Goal: Information Seeking & Learning: Learn about a topic

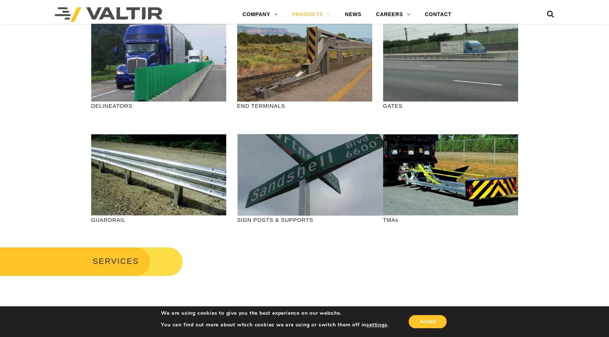
scroll to position [73, 0]
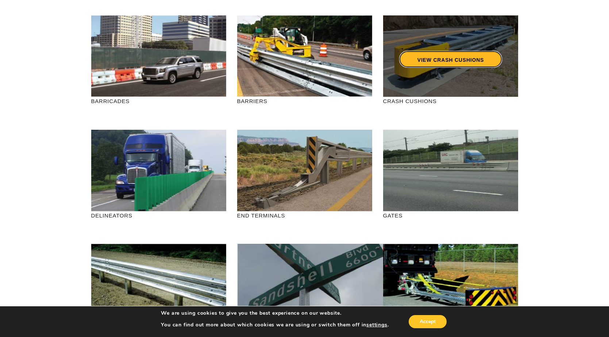
click at [429, 60] on link "VIEW CRASH CUSHIONS" at bounding box center [450, 59] width 103 height 17
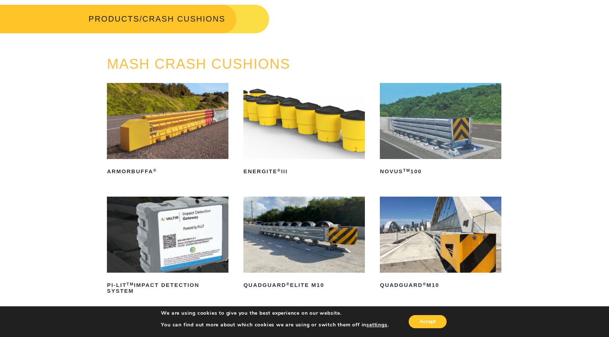
scroll to position [110, 0]
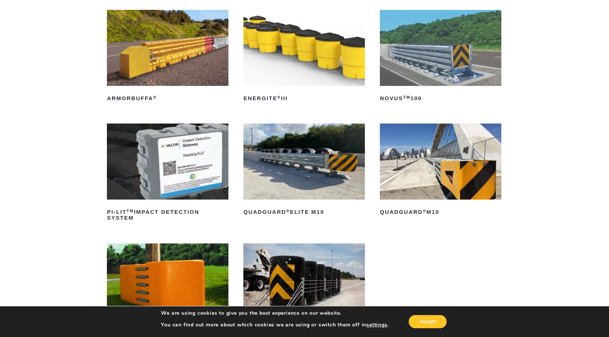
click at [336, 158] on img at bounding box center [305, 161] width 122 height 76
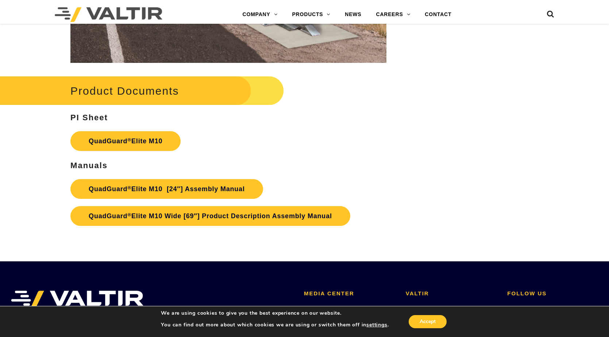
scroll to position [3615, 0]
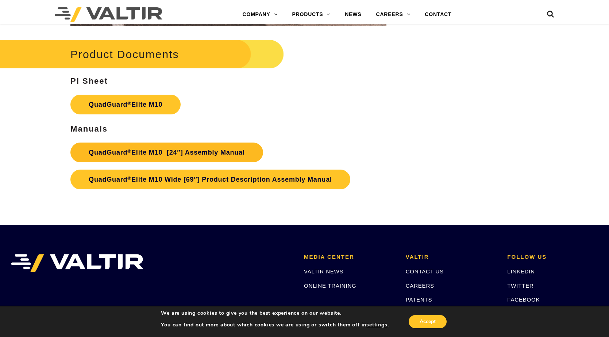
click at [177, 153] on link "QuadGuard ® Elite M10 [24″] Assembly Manual" at bounding box center [166, 152] width 193 height 20
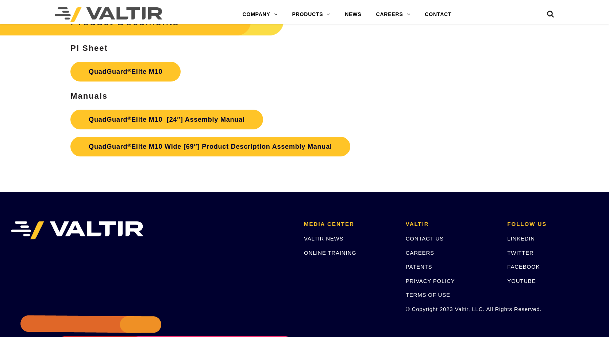
scroll to position [3615, 0]
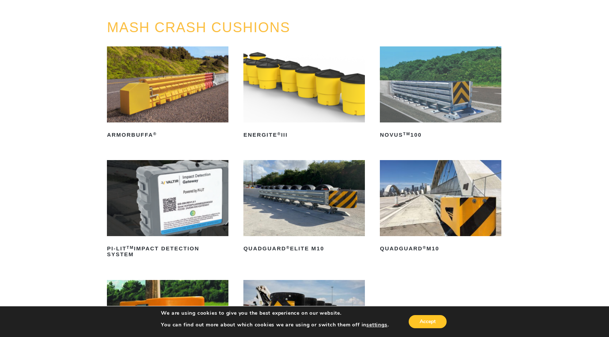
scroll to position [110, 0]
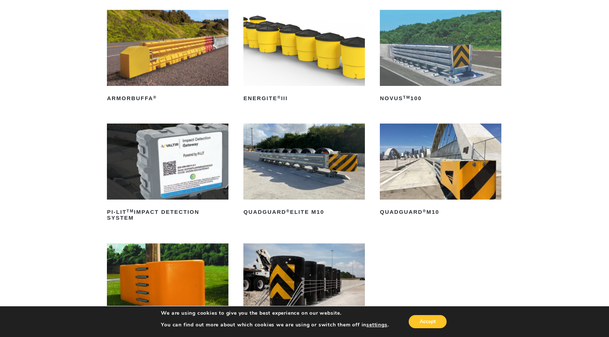
click at [428, 177] on img at bounding box center [441, 161] width 122 height 76
click at [421, 60] on img at bounding box center [441, 48] width 122 height 76
click at [305, 167] on img at bounding box center [305, 161] width 122 height 76
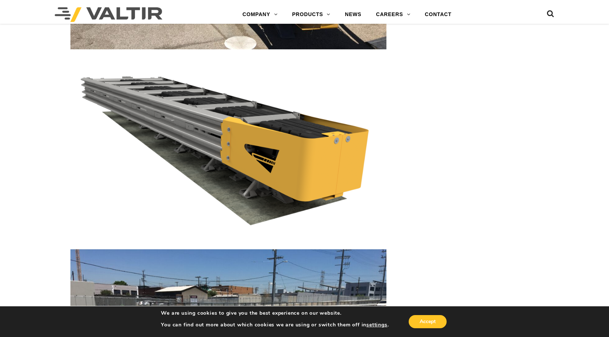
scroll to position [1146, 0]
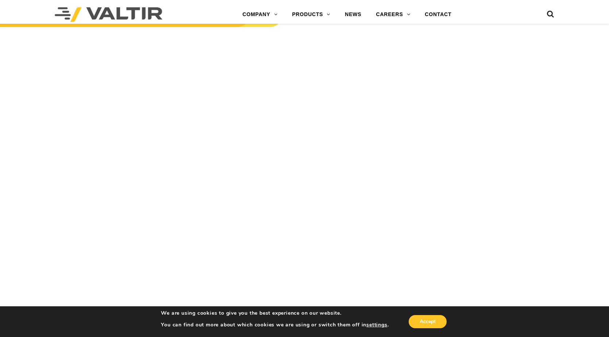
scroll to position [840, 0]
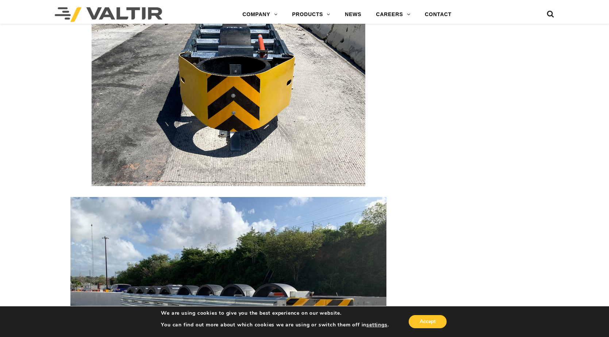
scroll to position [1607, 0]
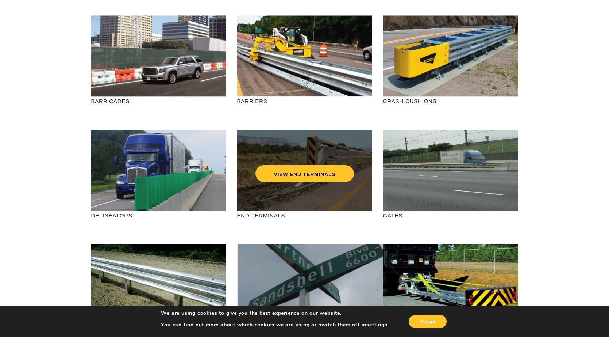
scroll to position [37, 0]
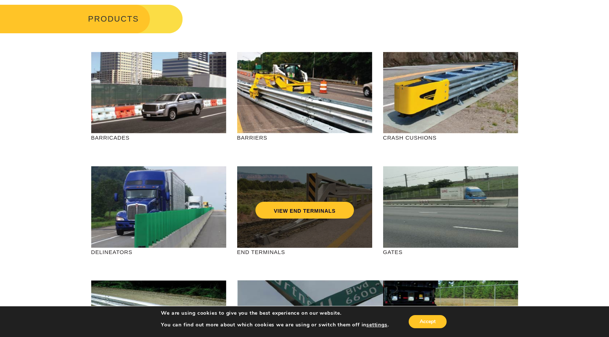
click at [311, 184] on div "VIEW END TERMINALS" at bounding box center [305, 195] width 106 height 24
click at [309, 210] on link "VIEW END TERMINALS" at bounding box center [305, 210] width 98 height 17
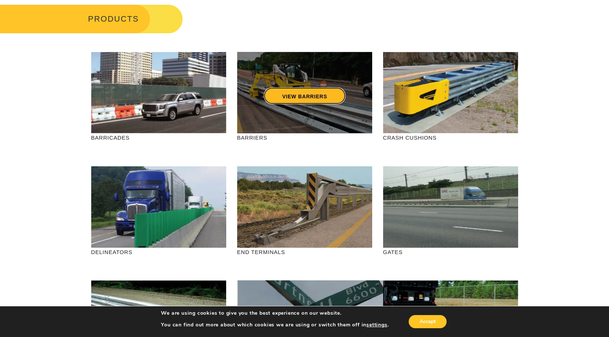
click at [310, 100] on link "VIEW BARRIERS" at bounding box center [304, 95] width 81 height 17
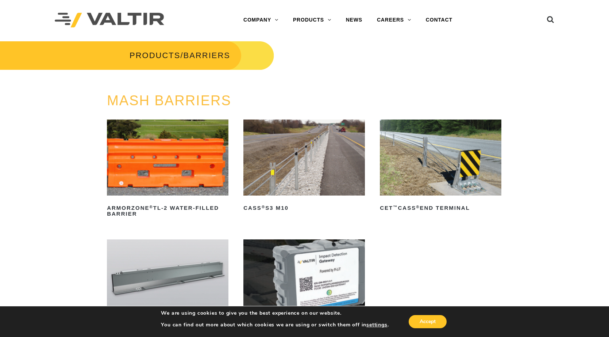
scroll to position [110, 0]
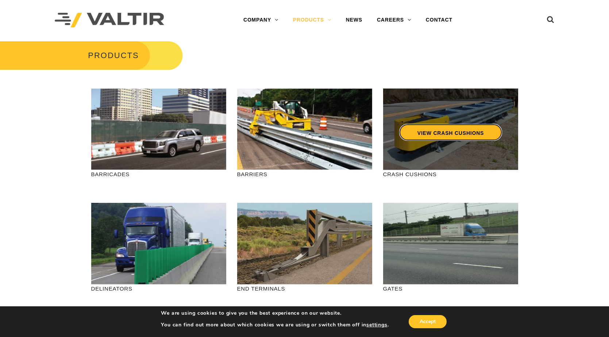
click at [437, 126] on link "VIEW CRASH CUSHIONS" at bounding box center [450, 132] width 103 height 17
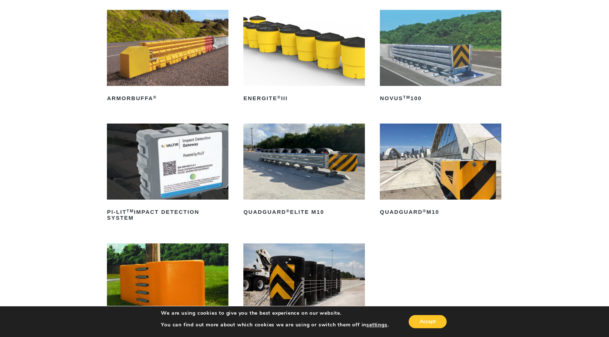
scroll to position [146, 0]
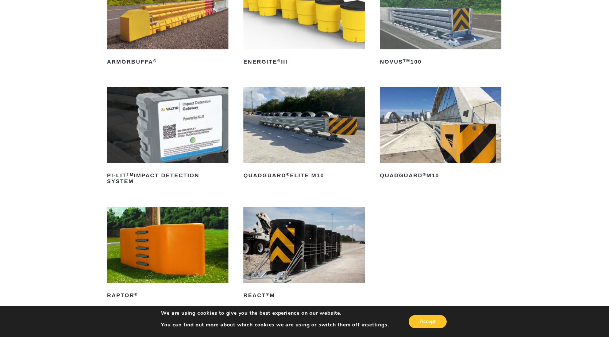
click at [411, 131] on img at bounding box center [441, 125] width 122 height 76
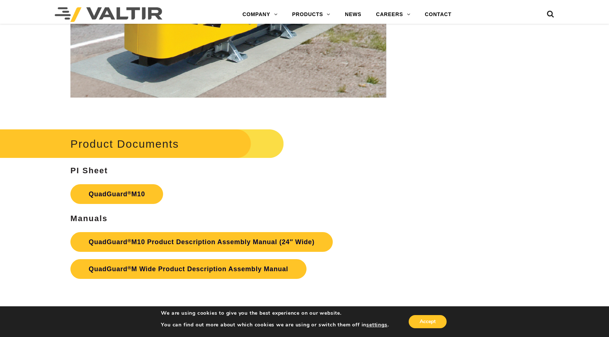
scroll to position [2483, 0]
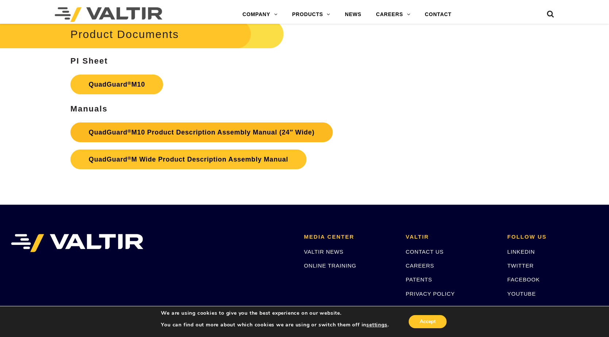
click at [229, 132] on link "QuadGuard ® M10 Product Description Assembly Manual (24″ Wide)" at bounding box center [201, 132] width 263 height 20
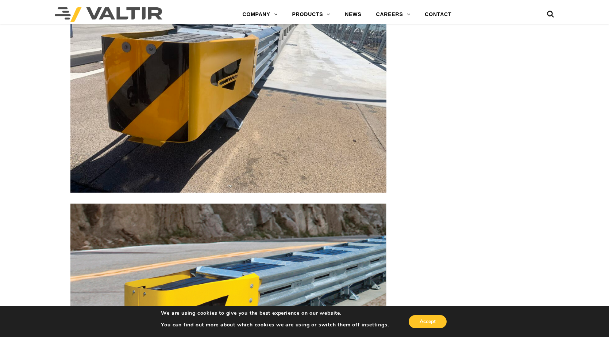
scroll to position [1935, 0]
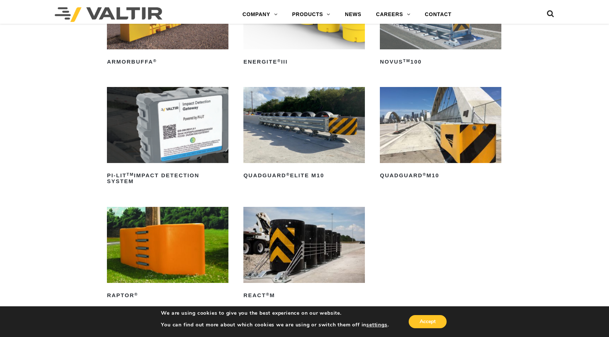
scroll to position [183, 0]
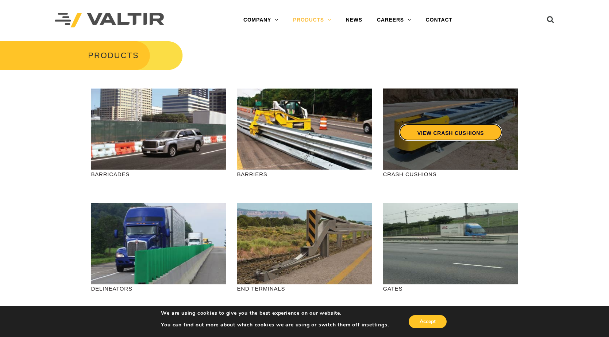
click at [430, 137] on link "VIEW CRASH CUSHIONS" at bounding box center [450, 132] width 103 height 17
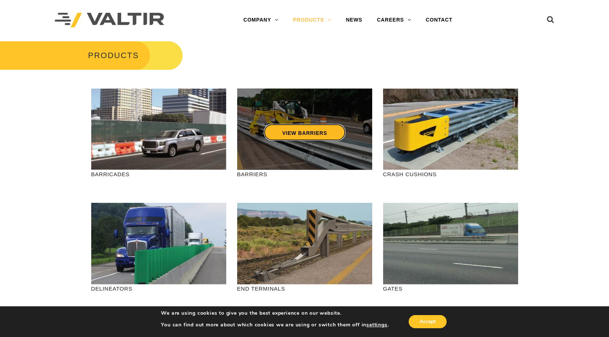
click at [311, 133] on link "VIEW BARRIERS" at bounding box center [304, 132] width 81 height 17
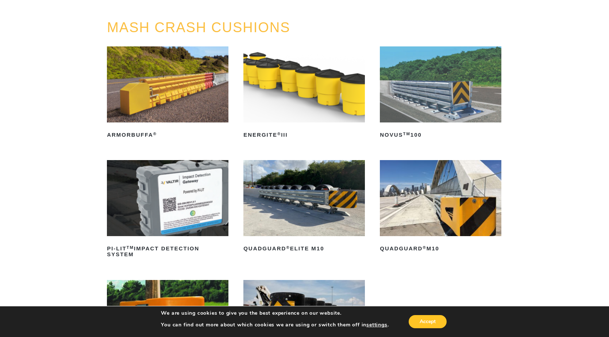
scroll to position [110, 0]
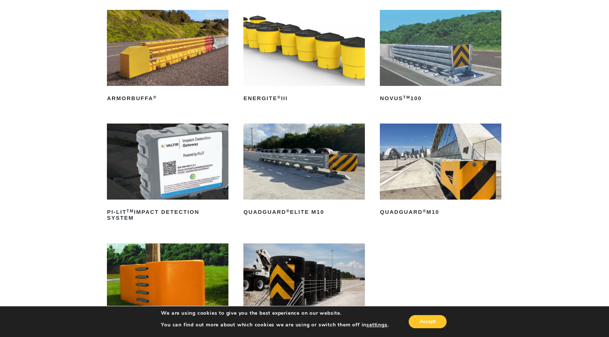
click at [430, 60] on img at bounding box center [441, 48] width 122 height 76
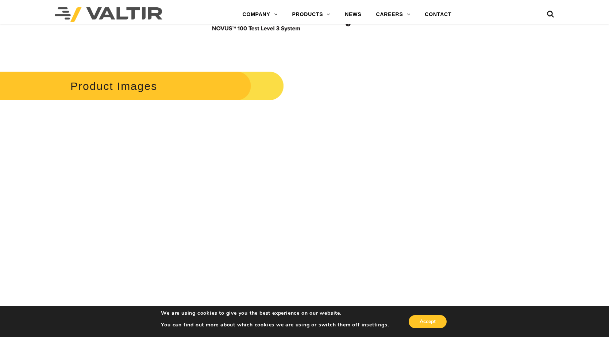
scroll to position [840, 0]
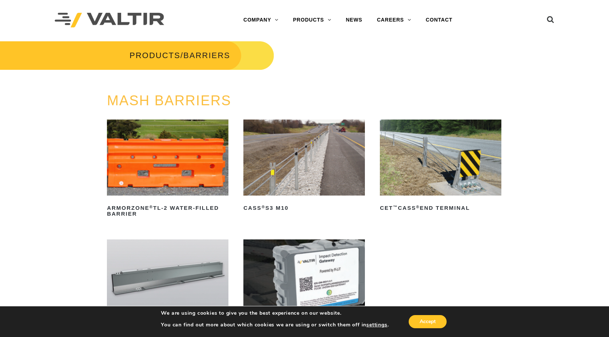
scroll to position [73, 0]
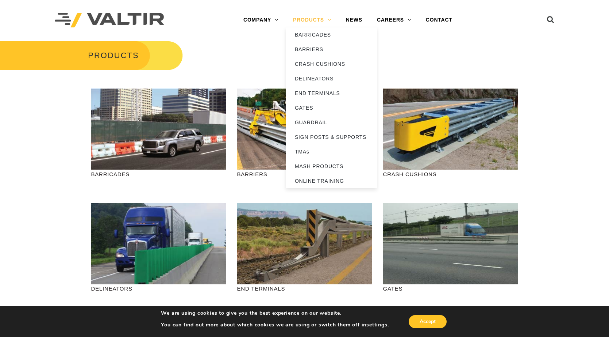
click at [333, 20] on link "PRODUCTS" at bounding box center [312, 20] width 53 height 15
click at [313, 168] on link "MASH PRODUCTS" at bounding box center [331, 166] width 91 height 15
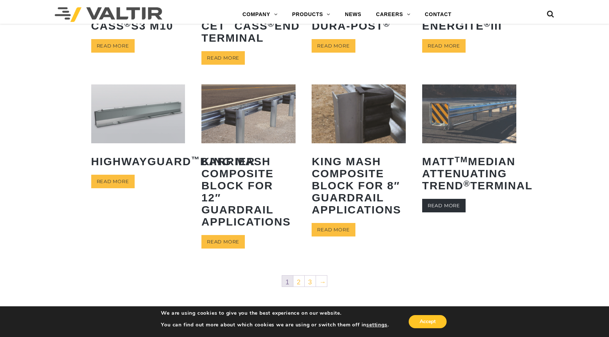
scroll to position [365, 0]
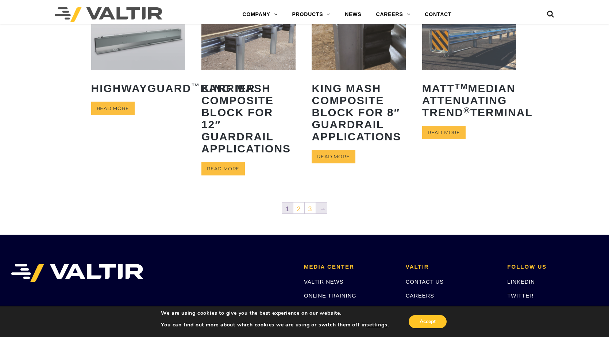
click at [321, 211] on link "→" at bounding box center [321, 207] width 11 height 11
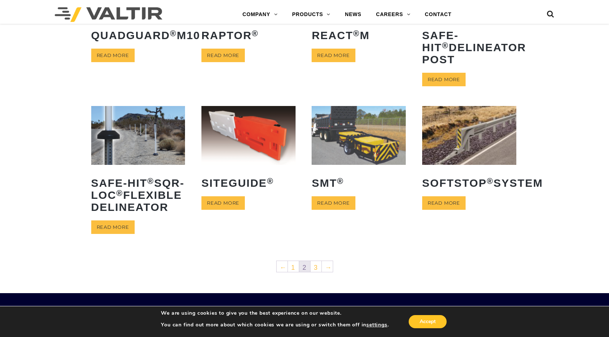
scroll to position [292, 0]
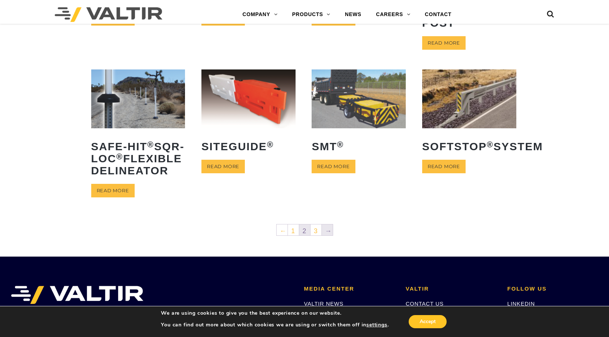
click at [327, 235] on link "→" at bounding box center [327, 229] width 11 height 11
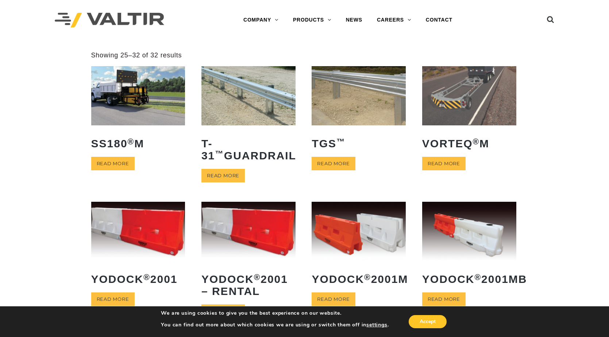
scroll to position [110, 0]
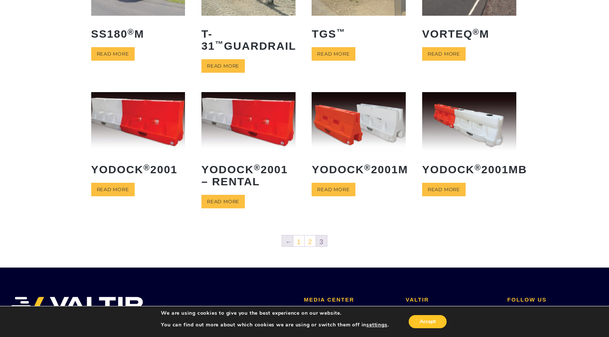
click at [287, 243] on link "←" at bounding box center [287, 240] width 11 height 11
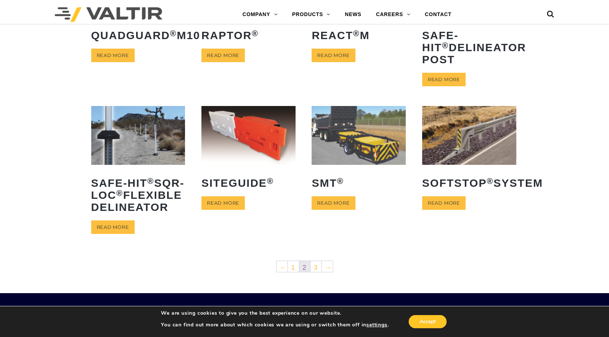
scroll to position [329, 0]
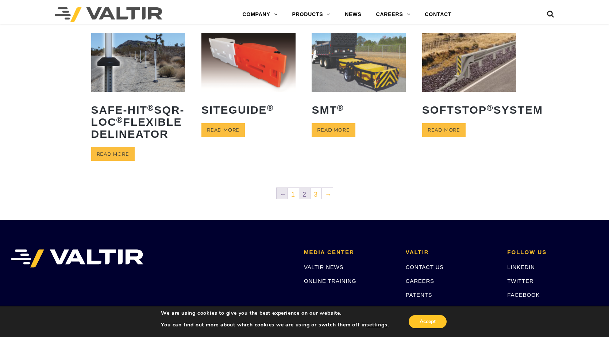
click at [283, 199] on link "←" at bounding box center [282, 193] width 11 height 11
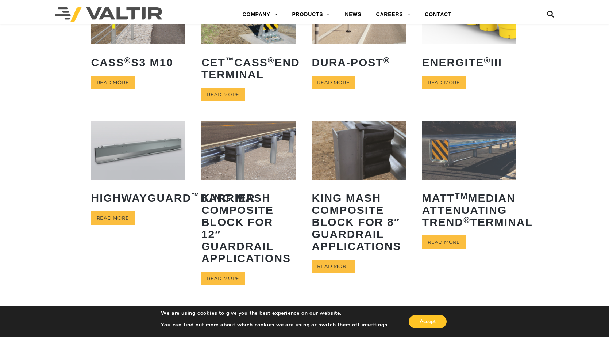
scroll to position [292, 0]
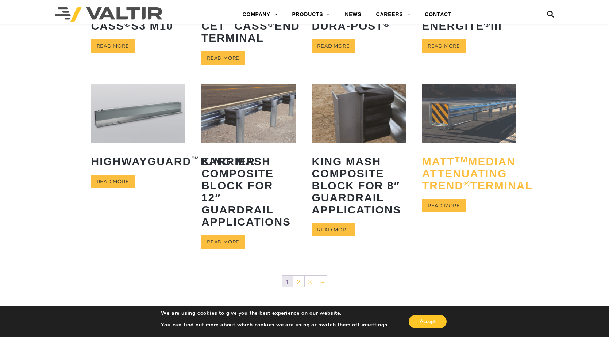
click at [439, 193] on h2 "MATT TM Median Attenuating TREND ® Terminal" at bounding box center [470, 173] width 94 height 47
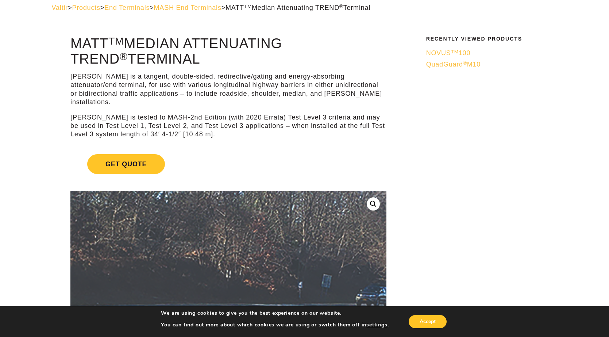
scroll to position [73, 0]
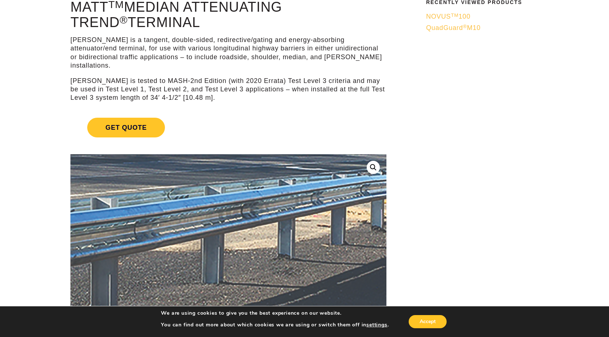
click at [352, 225] on img at bounding box center [66, 263] width 730 height 551
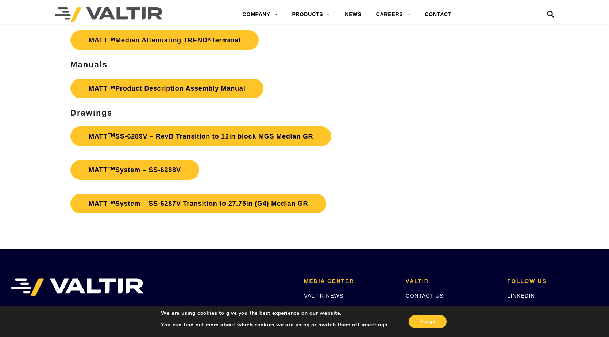
scroll to position [2447, 0]
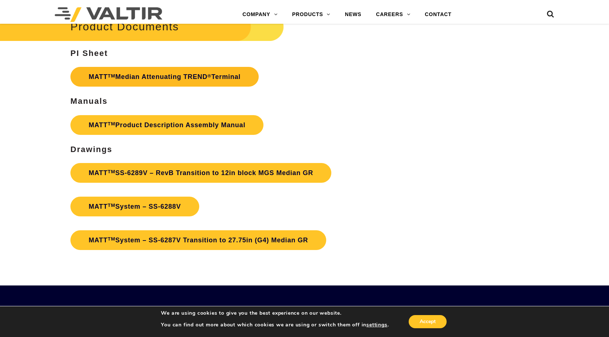
click at [144, 72] on link "MATT TM Median Attenuating TREND ® Terminal" at bounding box center [164, 77] width 188 height 20
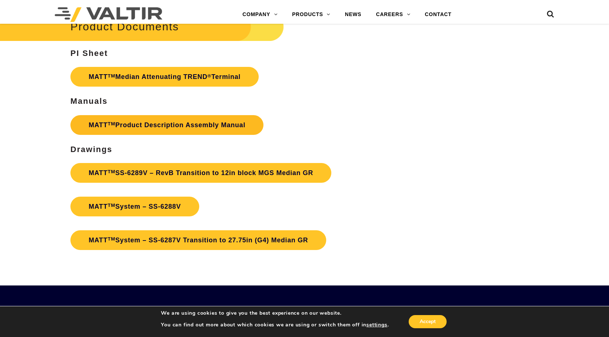
click at [142, 116] on link "MATT TM Product Description Assembly Manual" at bounding box center [166, 125] width 193 height 20
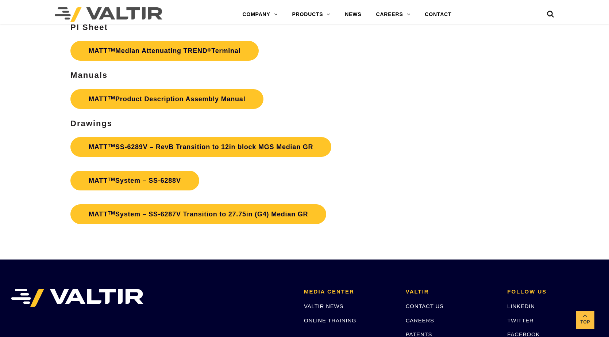
scroll to position [2447, 0]
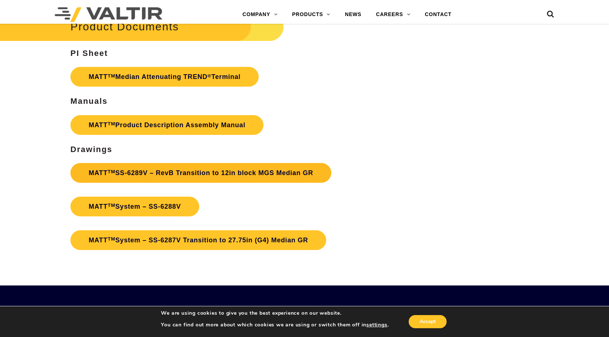
click at [175, 166] on link "MATT TM SS-6289V – RevB Transition to 12in block MGS Median GR" at bounding box center [200, 173] width 261 height 20
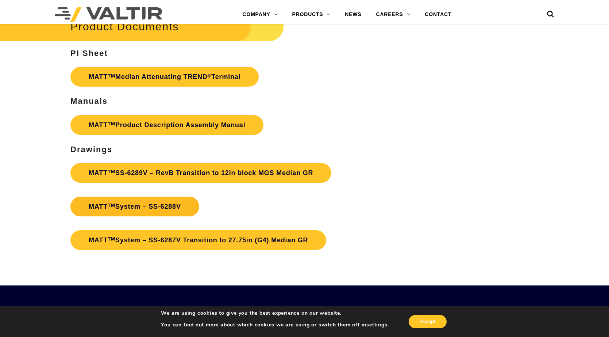
click at [130, 200] on link "MATT TM System – SS-6288V" at bounding box center [134, 206] width 129 height 20
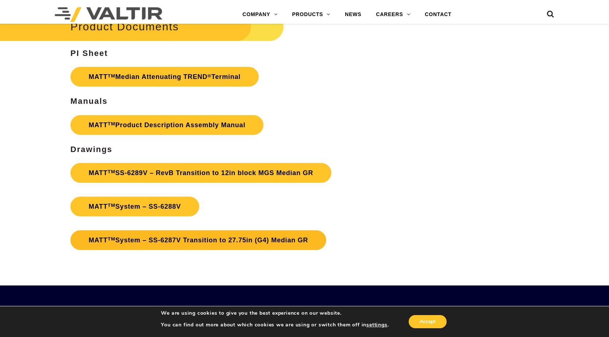
click at [130, 233] on link "MATT TM System – SS-6287V Transition to 27.75in (G4) Median GR" at bounding box center [198, 240] width 256 height 20
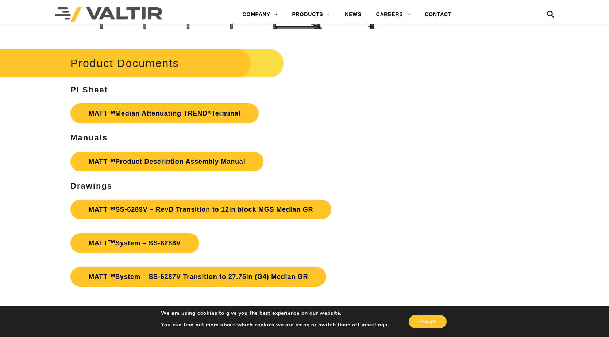
scroll to position [2374, 0]
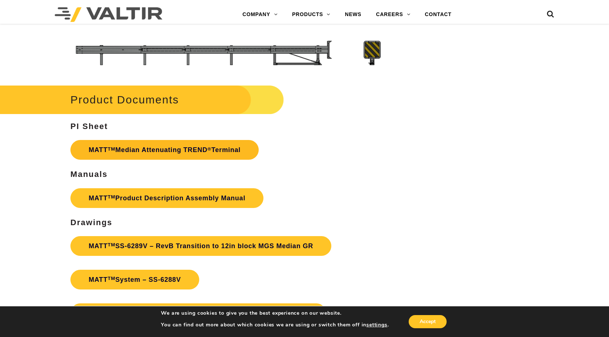
click at [147, 140] on link "MATT TM Median Attenuating TREND ® Terminal" at bounding box center [164, 150] width 188 height 20
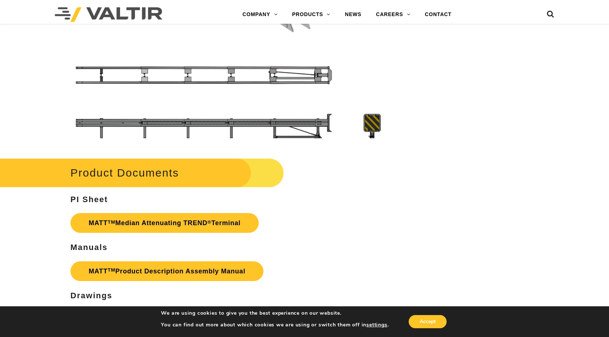
scroll to position [2264, 0]
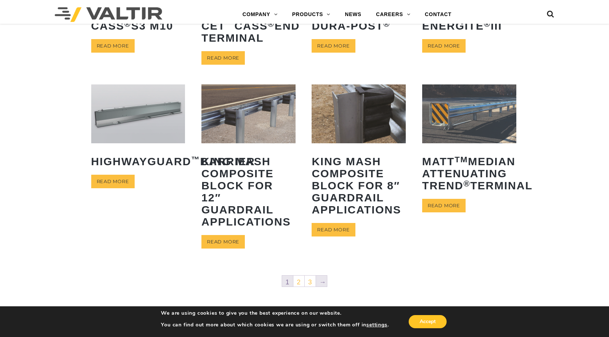
click at [323, 281] on link "→" at bounding box center [321, 280] width 11 height 11
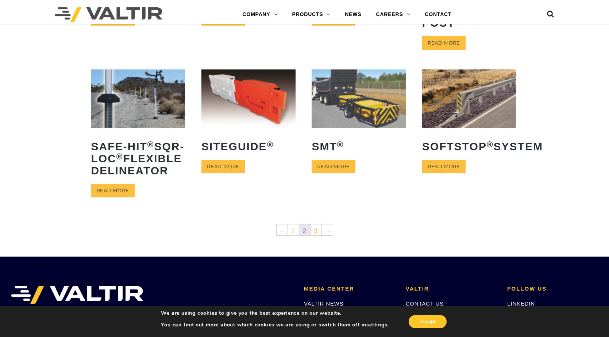
scroll to position [329, 0]
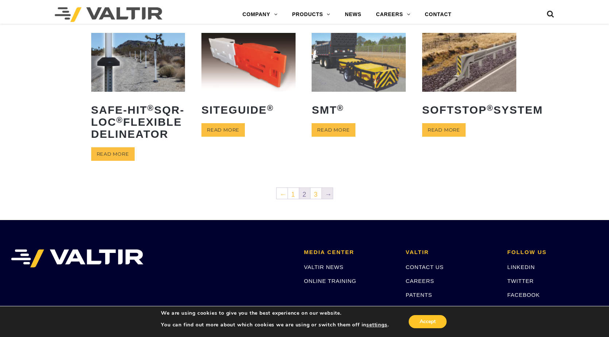
click at [329, 199] on link "→" at bounding box center [327, 193] width 11 height 11
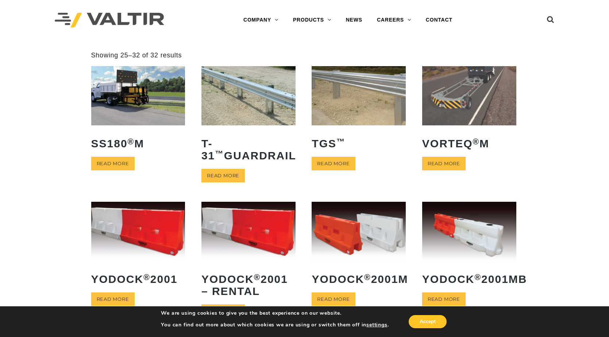
scroll to position [110, 0]
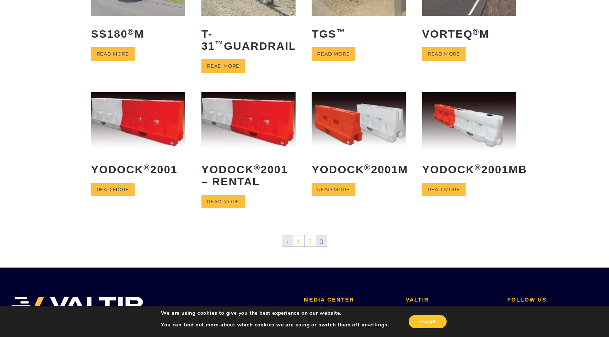
click at [286, 239] on link "←" at bounding box center [287, 240] width 11 height 11
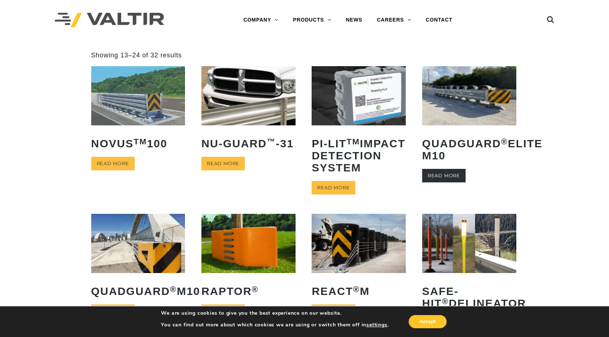
click at [443, 177] on link "Read more" at bounding box center [444, 176] width 43 height 14
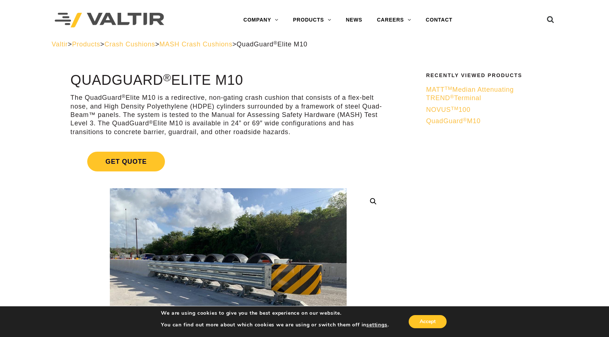
drag, startPoint x: 404, startPoint y: 170, endPoint x: 341, endPoint y: 160, distance: 64.0
click at [341, 160] on link "Get Quote" at bounding box center [228, 161] width 316 height 37
